Goal: Find specific page/section: Find specific page/section

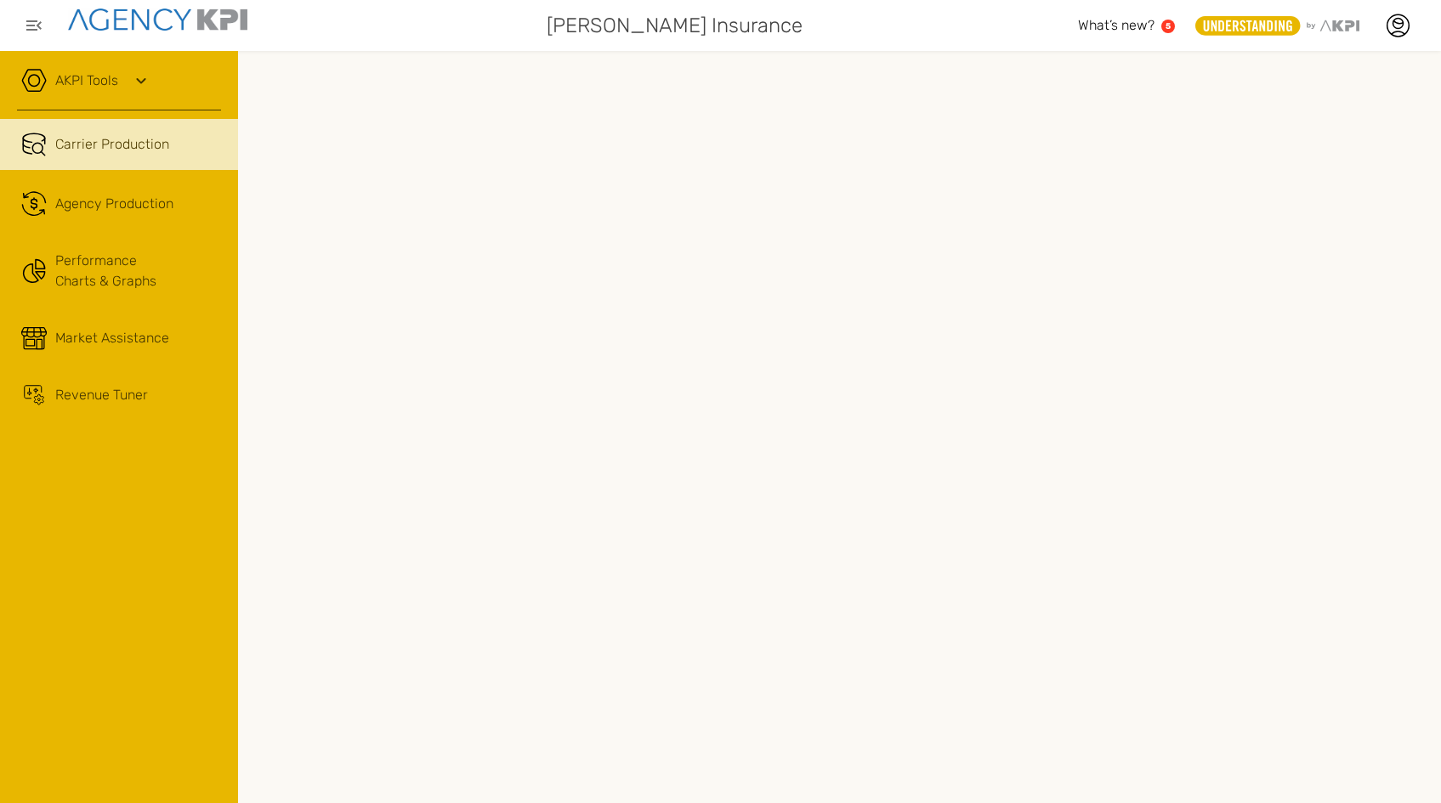
click at [107, 78] on link "AKPI Tools" at bounding box center [86, 81] width 63 height 20
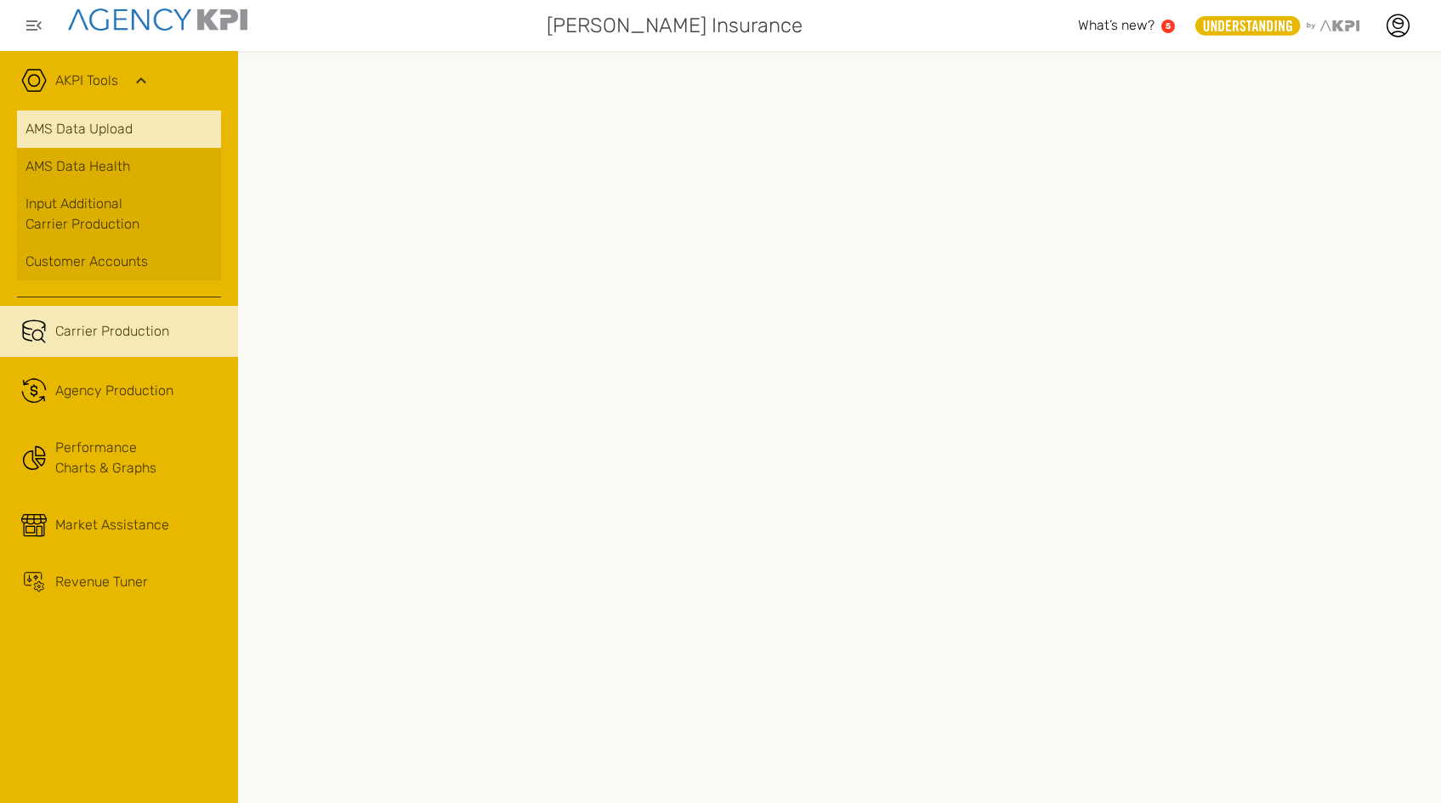
click at [73, 140] on link "AMS Data Upload" at bounding box center [119, 129] width 204 height 37
